Goal: Complete application form

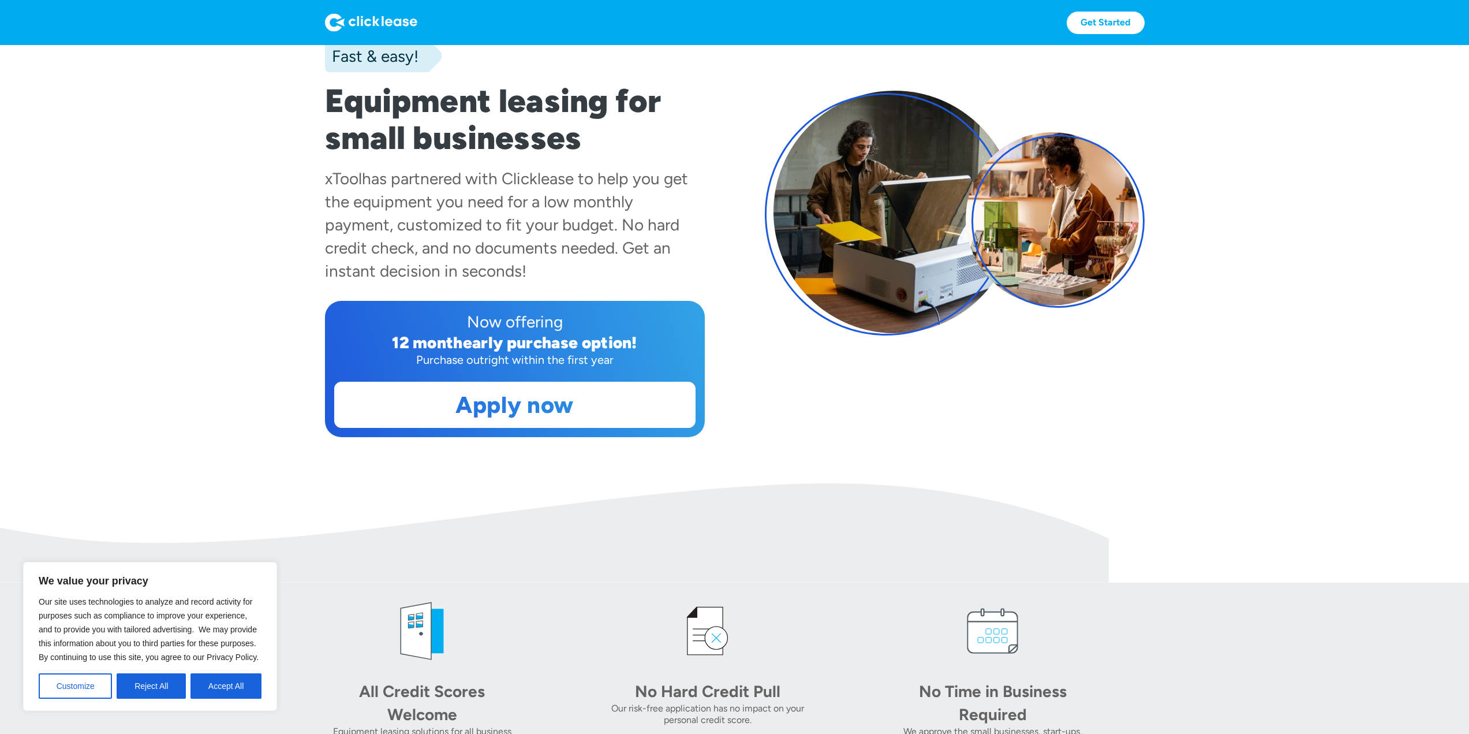
scroll to position [115, 0]
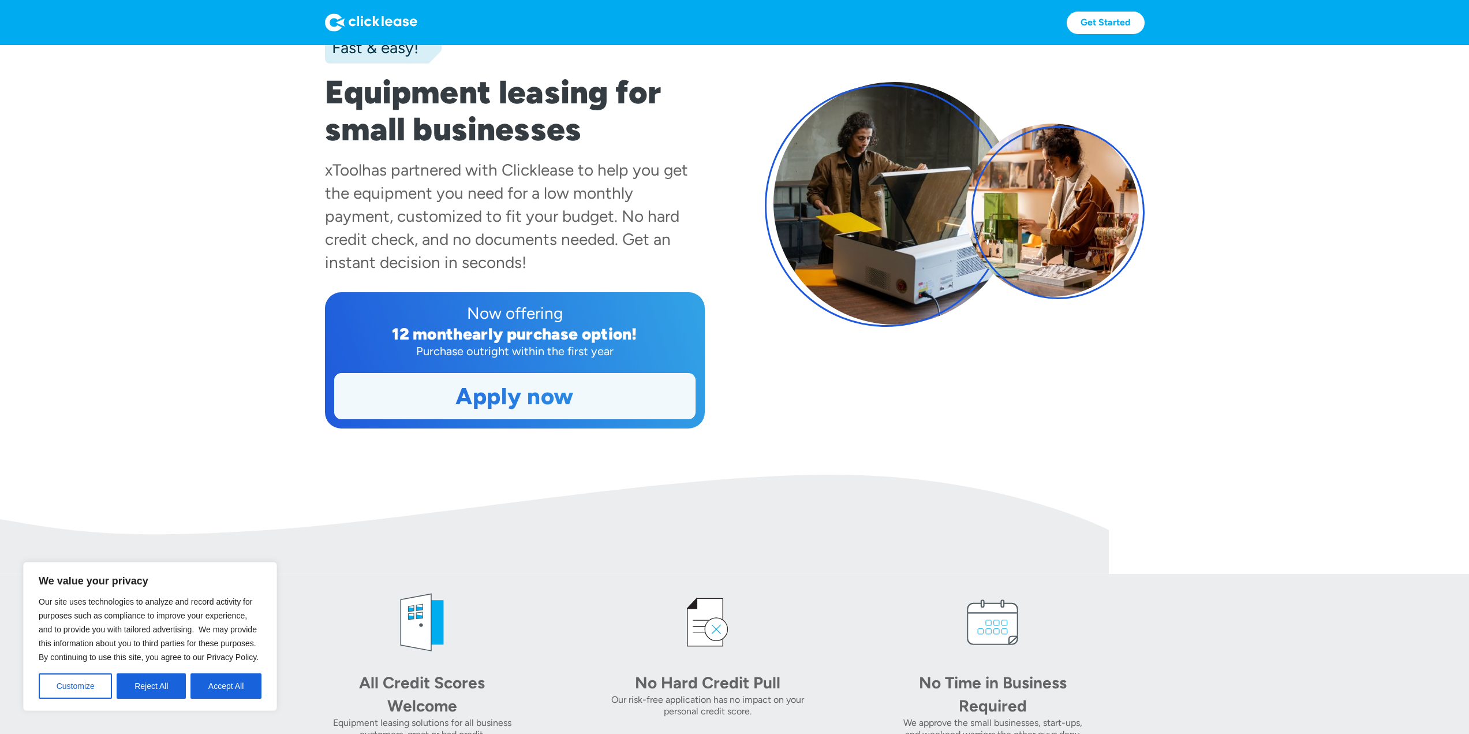
click at [579, 391] on link "Apply now" at bounding box center [515, 396] width 360 height 45
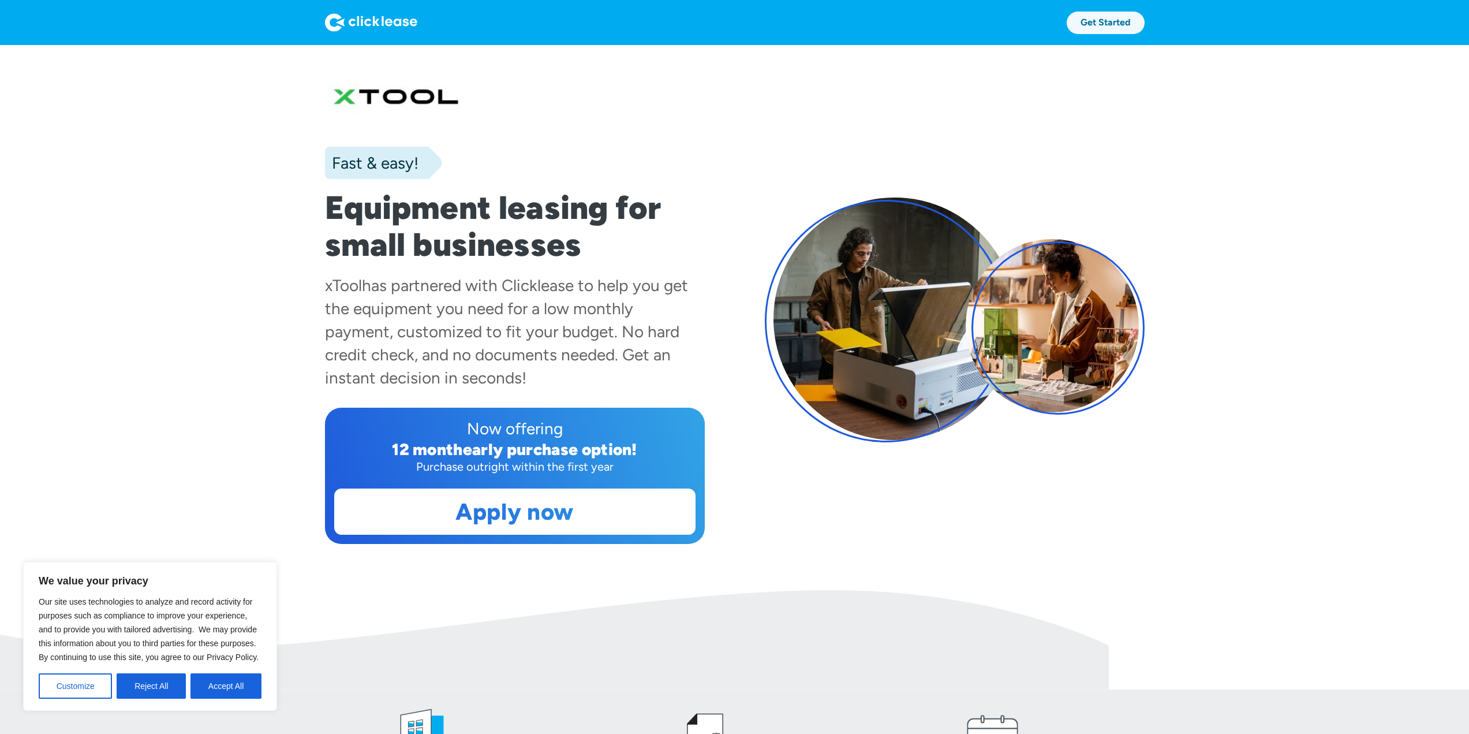
click at [1113, 14] on link "Get Started" at bounding box center [1106, 23] width 78 height 23
